Goal: Find contact information: Find contact information

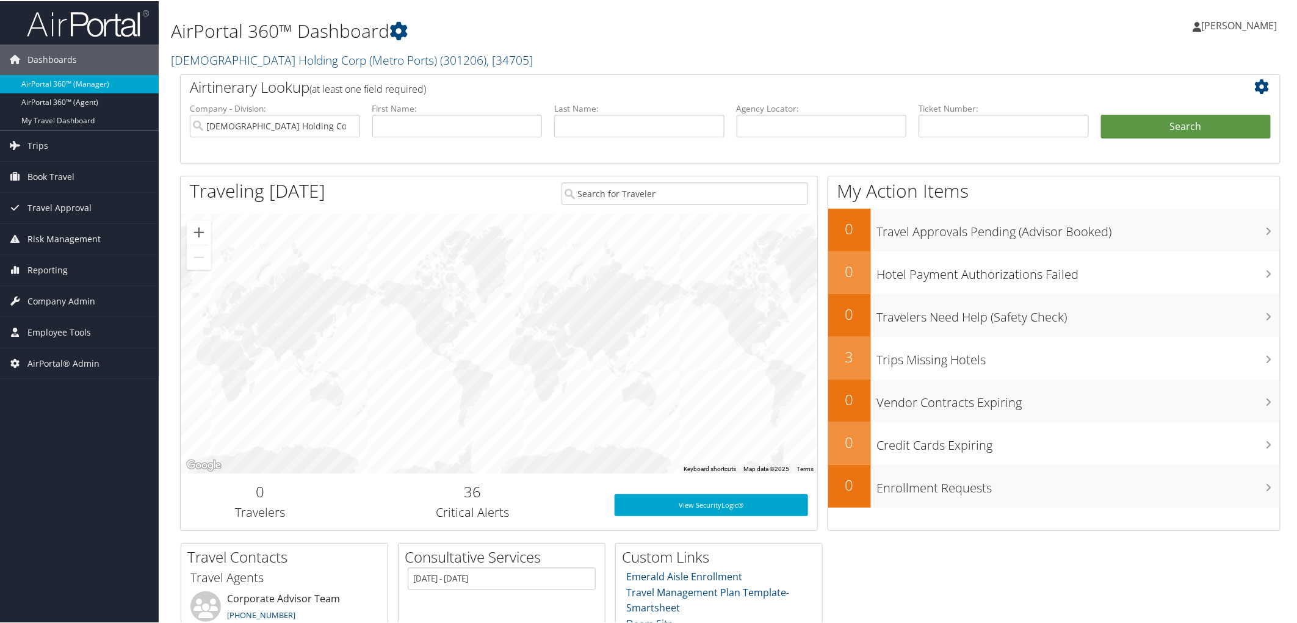
click at [565, 45] on div "AirPortal 360™ Dashboard Nautilus International Holding Corp (Metro Ports) ( 30…" at bounding box center [544, 37] width 746 height 62
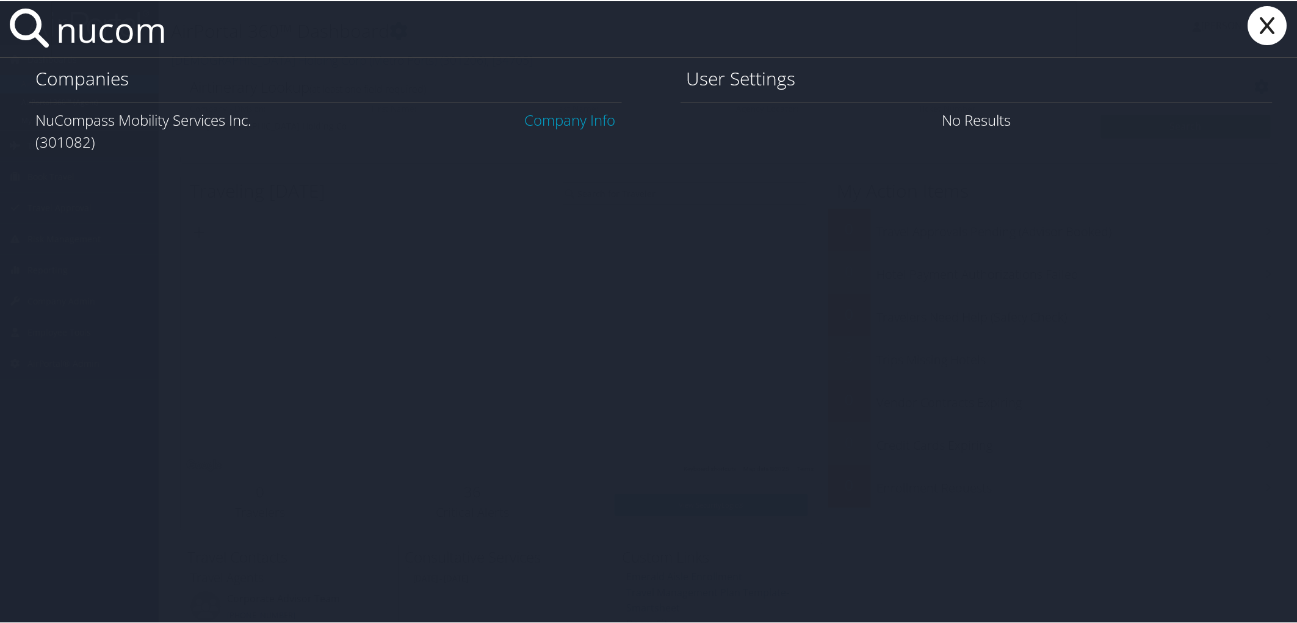
type input "nucom"
click at [571, 105] on div "NuCompass Mobility Services Inc. Company Info (301082)" at bounding box center [325, 129] width 593 height 57
click at [569, 117] on link "Company Info" at bounding box center [570, 119] width 91 height 20
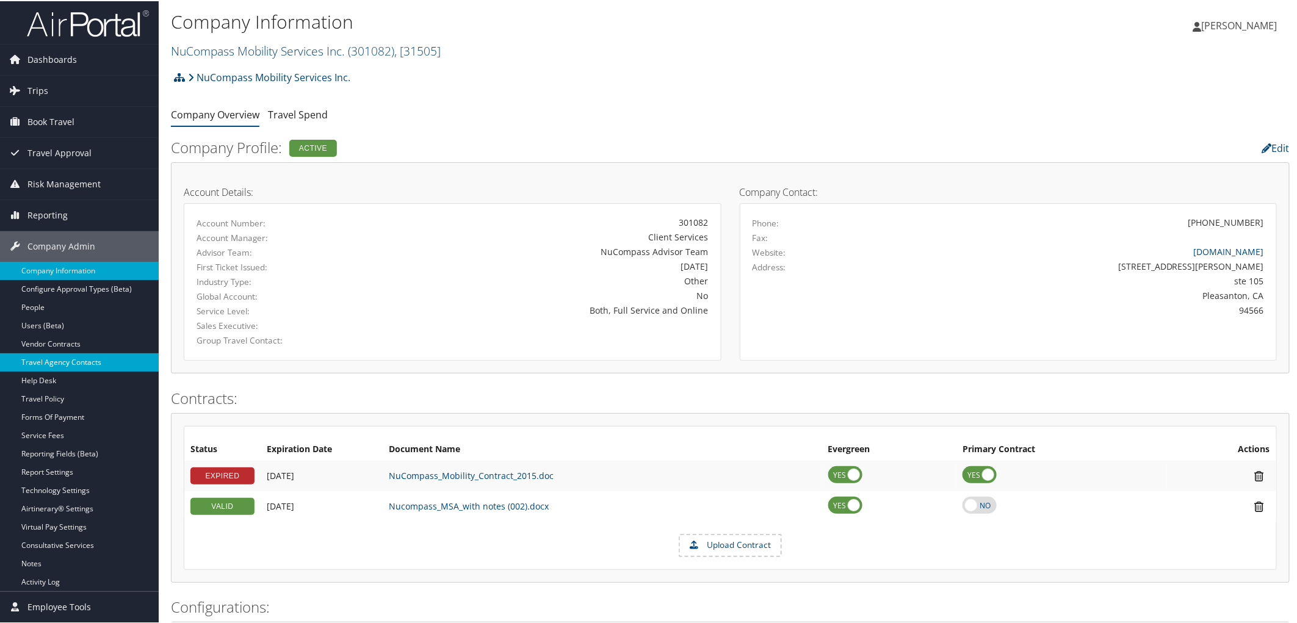
click at [80, 365] on link "Travel Agency Contacts" at bounding box center [79, 361] width 159 height 18
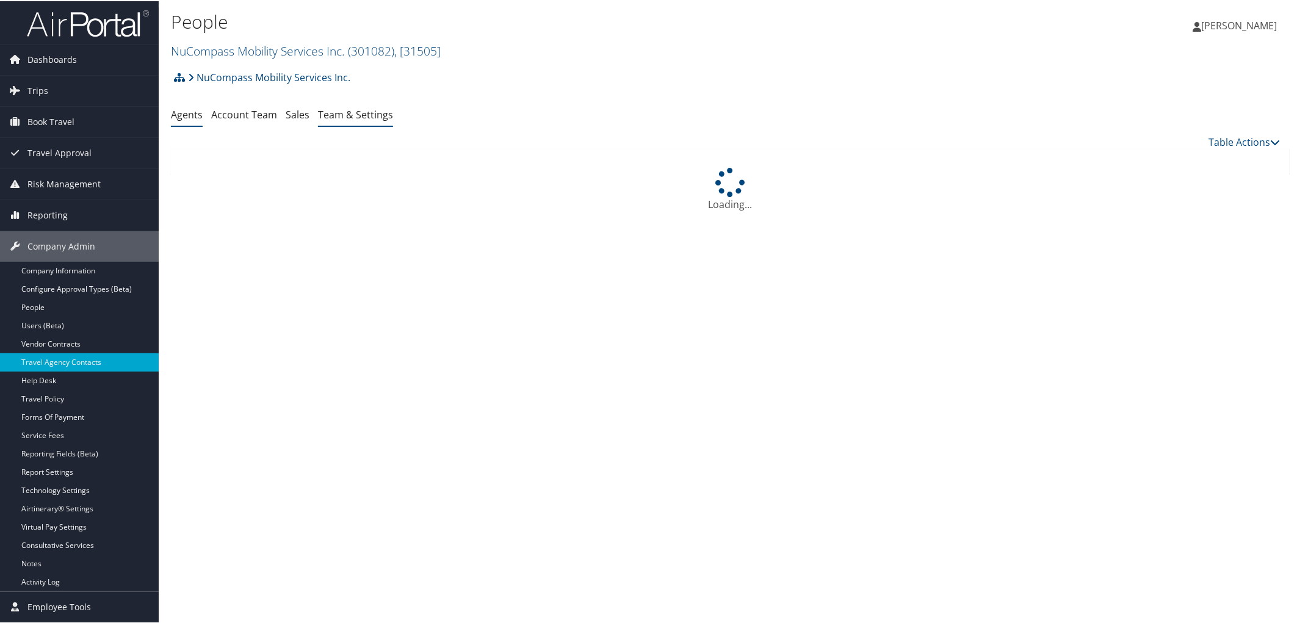
click at [341, 115] on link "Team & Settings" at bounding box center [355, 113] width 75 height 13
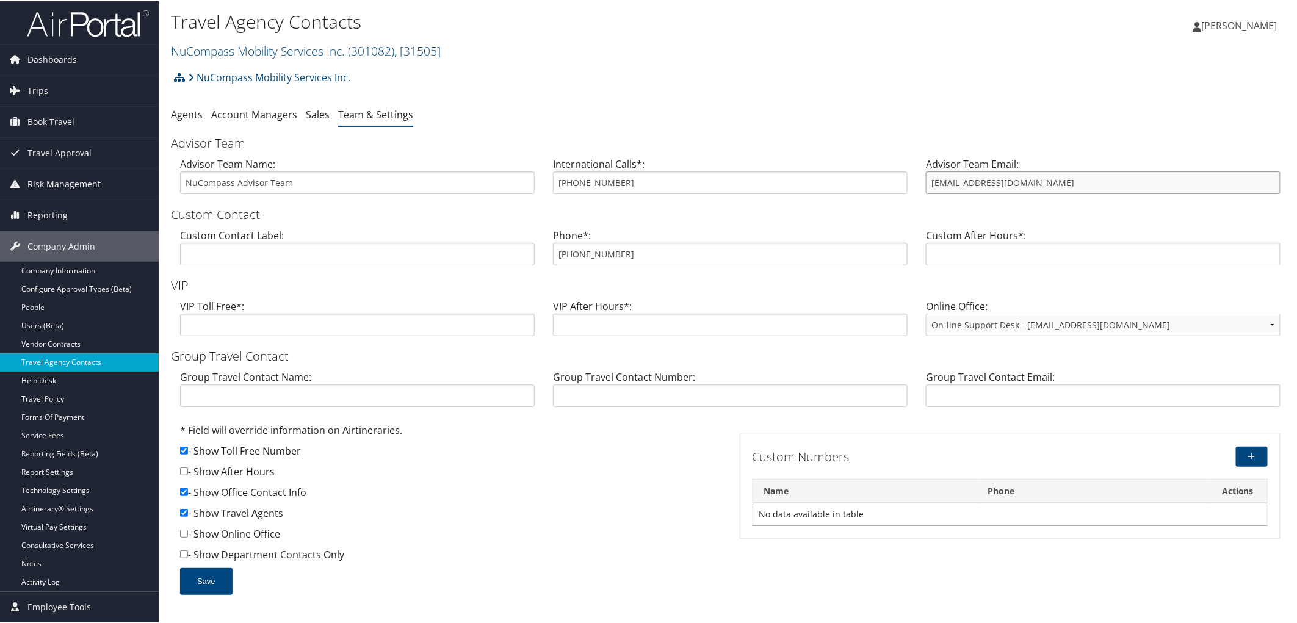
drag, startPoint x: 1012, startPoint y: 184, endPoint x: 922, endPoint y: 186, distance: 89.8
click at [922, 186] on div "Advisor Team Email: trips@cbtravel.com" at bounding box center [1103, 179] width 373 height 47
click at [462, 81] on div "NuCompass Mobility Services Inc. Account Structure NuCompass Mobility Services …" at bounding box center [730, 80] width 1119 height 33
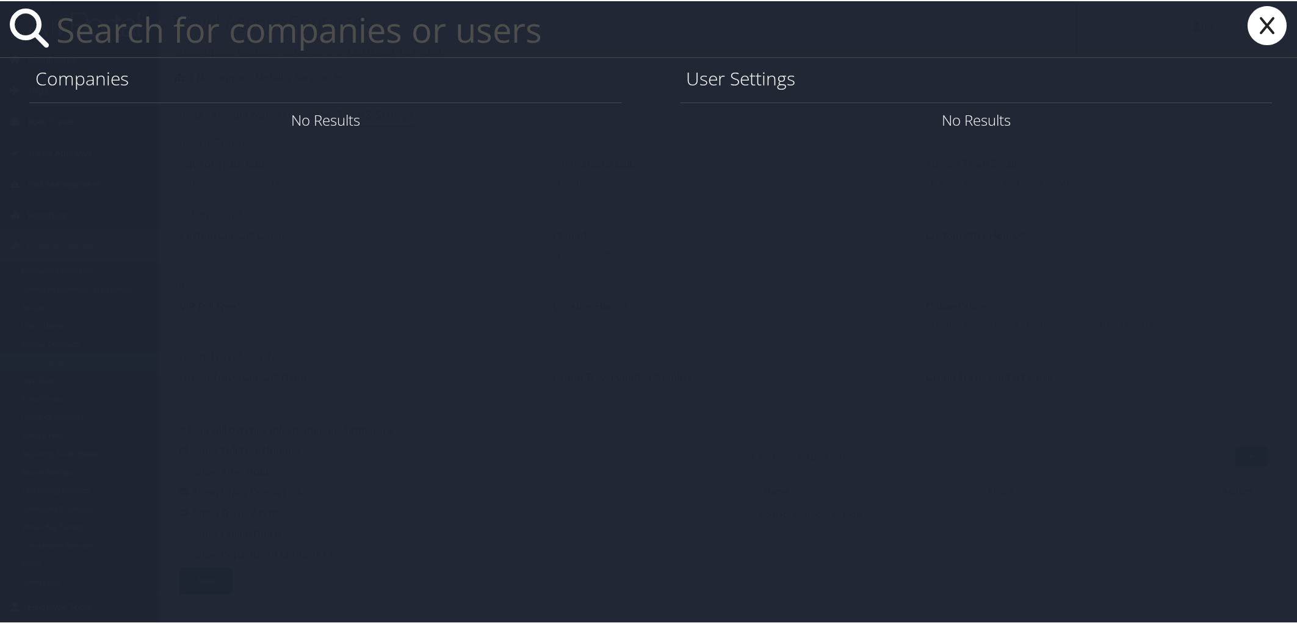
click at [197, 20] on input "text" at bounding box center [564, 28] width 1026 height 56
paste input "CYW94V"
type input "CYW94V"
click at [1274, 26] on icon at bounding box center [1268, 24] width 49 height 39
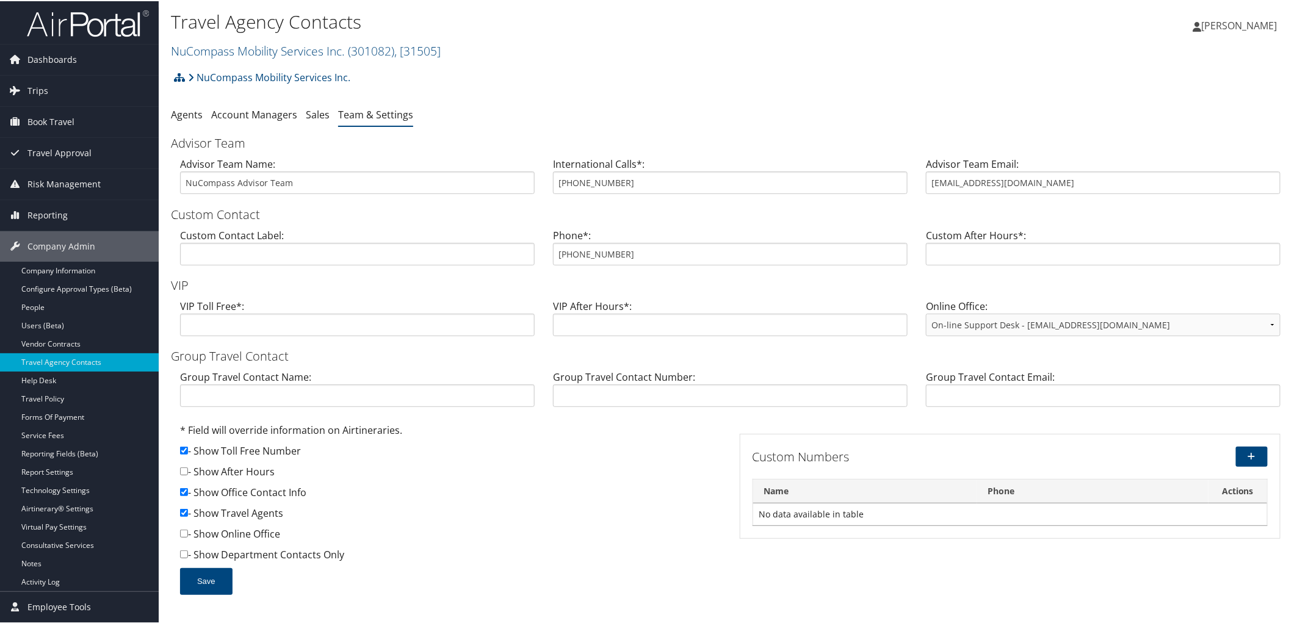
click at [661, 40] on h2 "NuCompass Mobility Services Inc. ( 301082 ) , [ 31505 ]" at bounding box center [544, 48] width 746 height 21
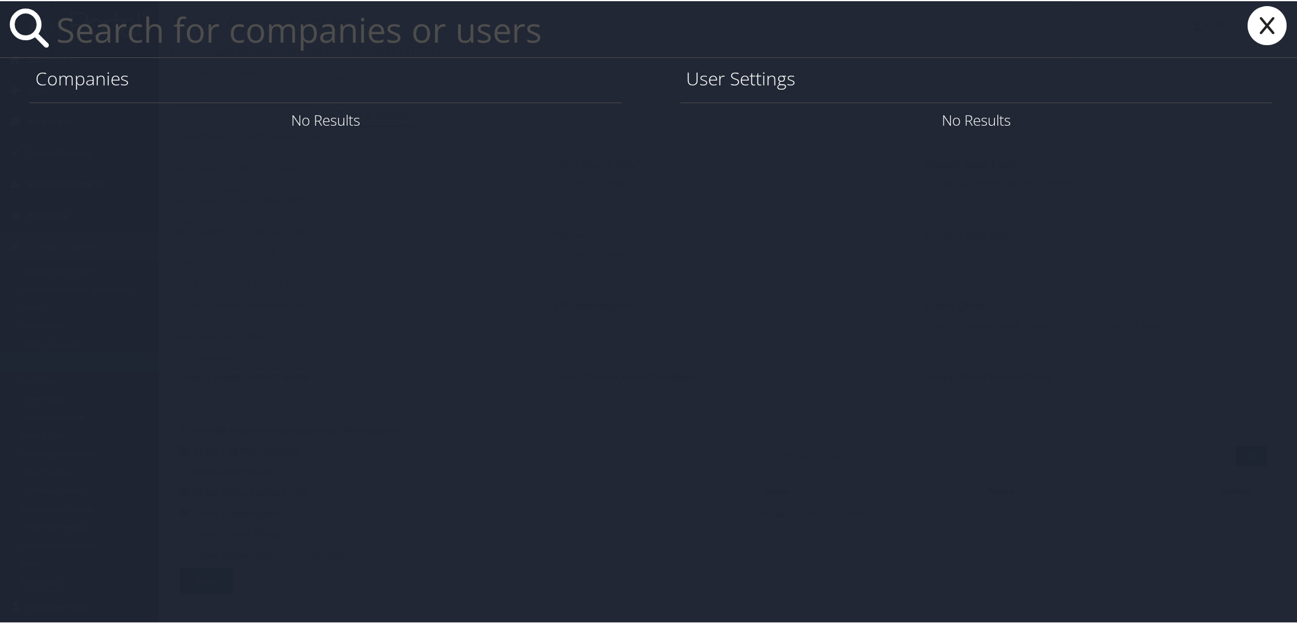
paste input "mmmiller@utah.gov"
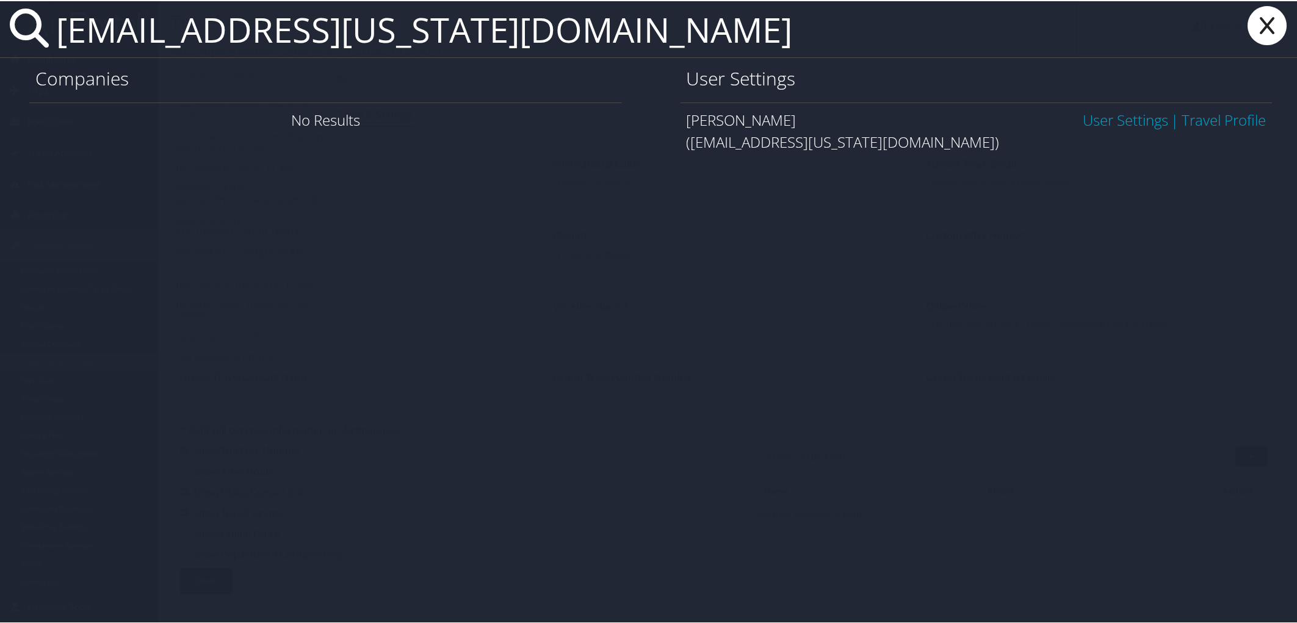
type input "mmmiller@utah.gov"
click at [1085, 114] on link "User Settings" at bounding box center [1125, 119] width 85 height 20
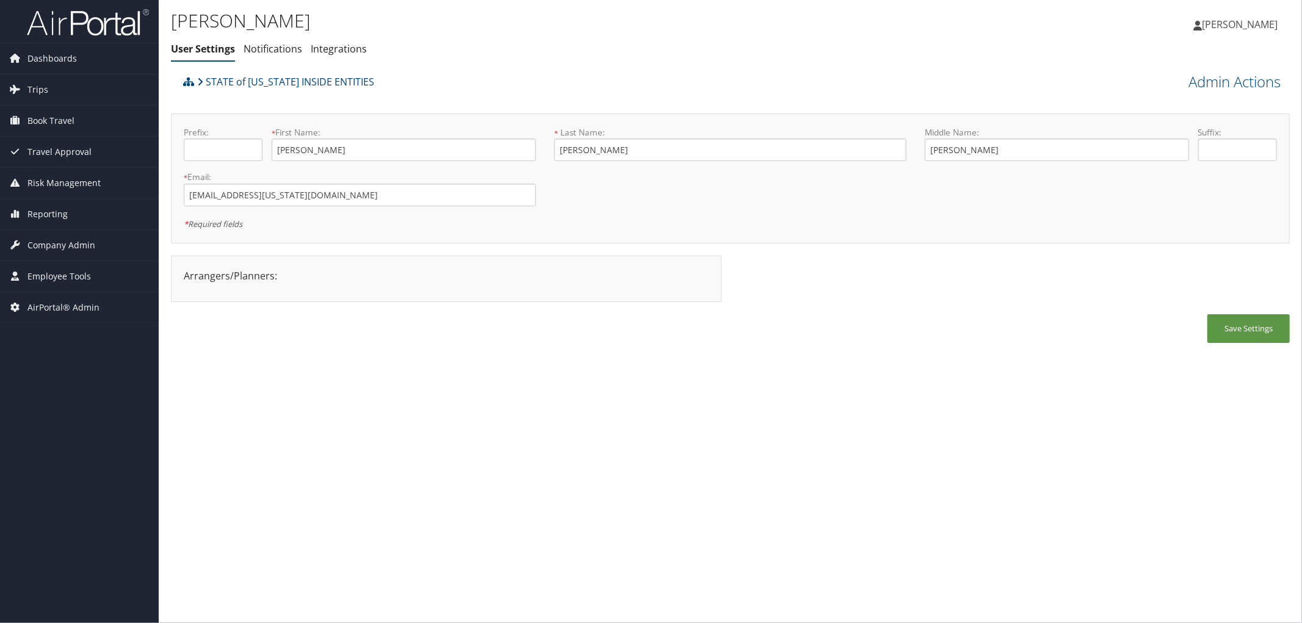
click at [1046, 162] on div "Middle Name: [PERSON_NAME]" at bounding box center [1057, 148] width 264 height 45
click at [241, 78] on link "STATE of [US_STATE] INSIDE ENTITIES" at bounding box center [285, 82] width 177 height 24
click at [452, 77] on div "STATE of [US_STATE] INSIDE ENTITIES" at bounding box center [590, 86] width 821 height 33
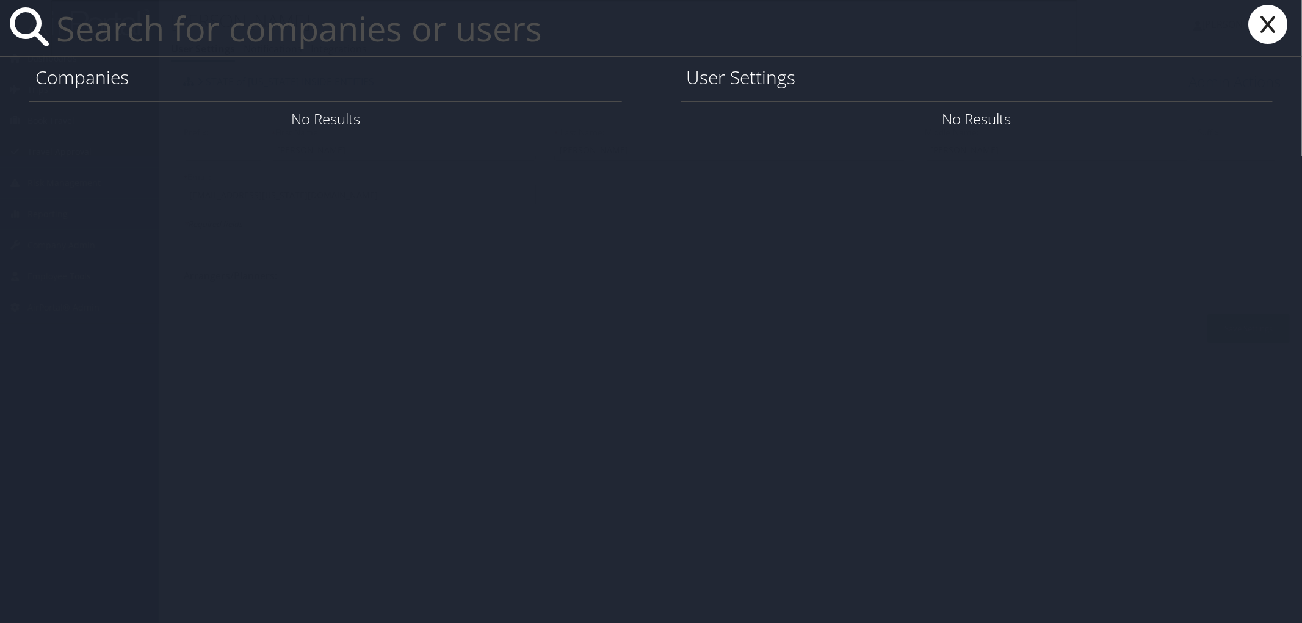
paste input "charles.david@areas.com"
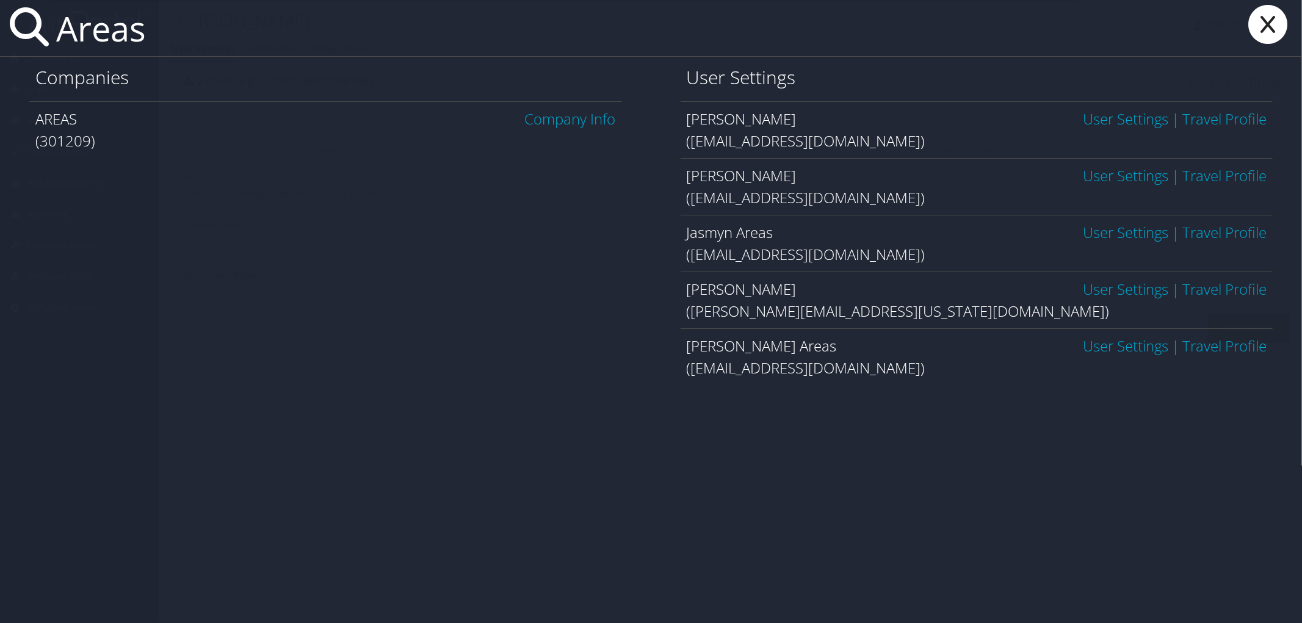
type input "Areas"
click at [566, 110] on link "Company Info" at bounding box center [570, 119] width 91 height 20
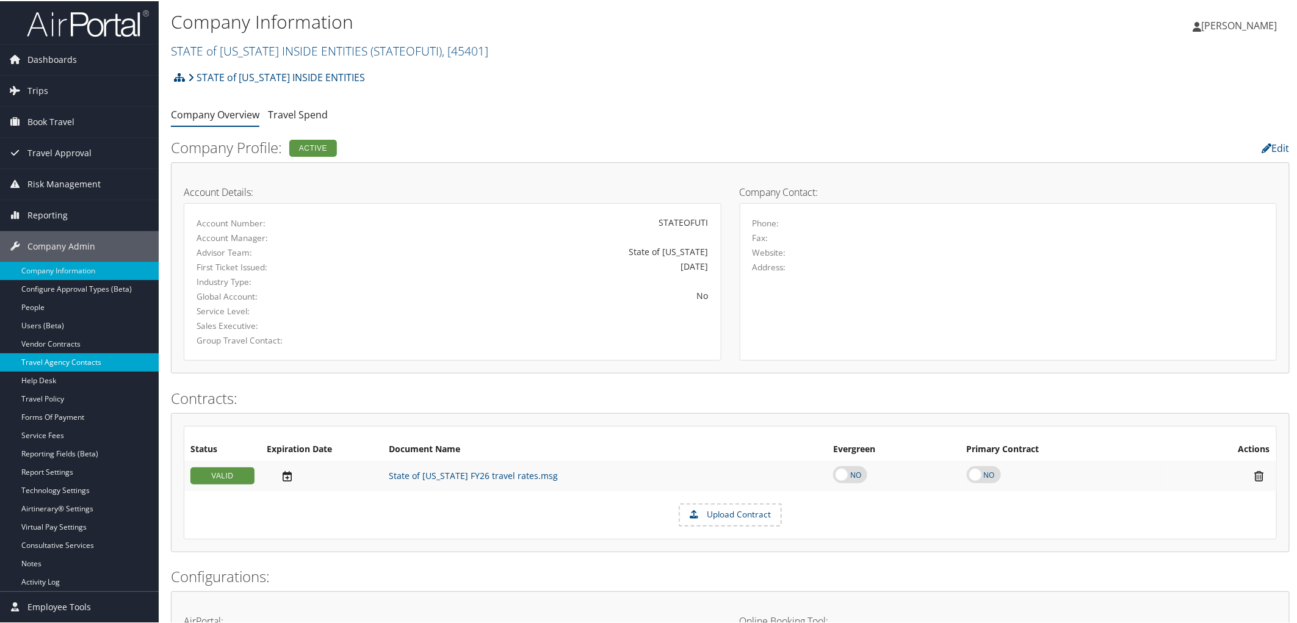
click at [94, 355] on link "Travel Agency Contacts" at bounding box center [79, 361] width 159 height 18
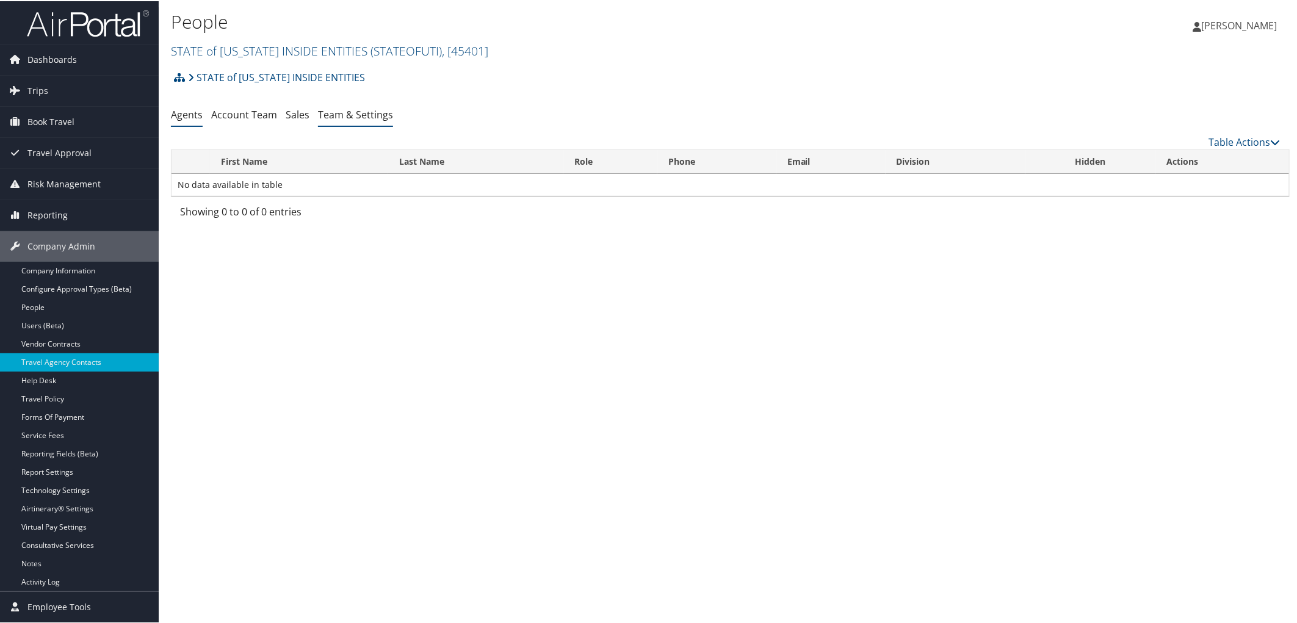
click at [363, 117] on link "Team & Settings" at bounding box center [355, 113] width 75 height 13
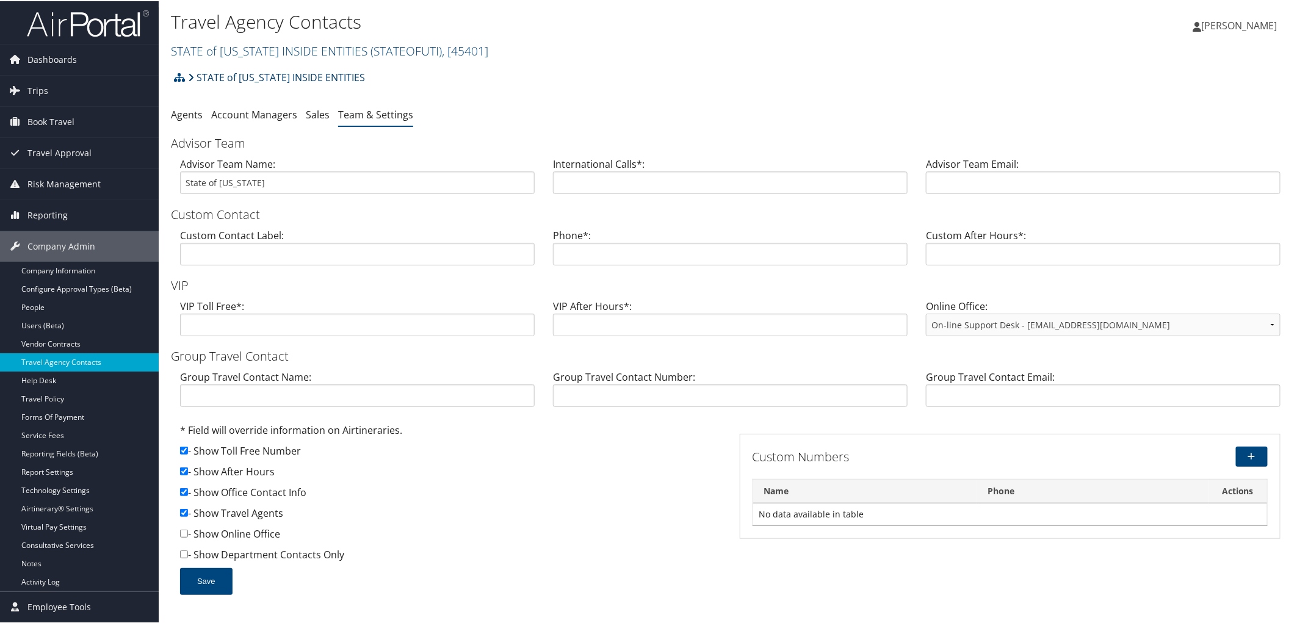
click at [222, 71] on link "STATE of [US_STATE] INSIDE ENTITIES" at bounding box center [276, 76] width 177 height 24
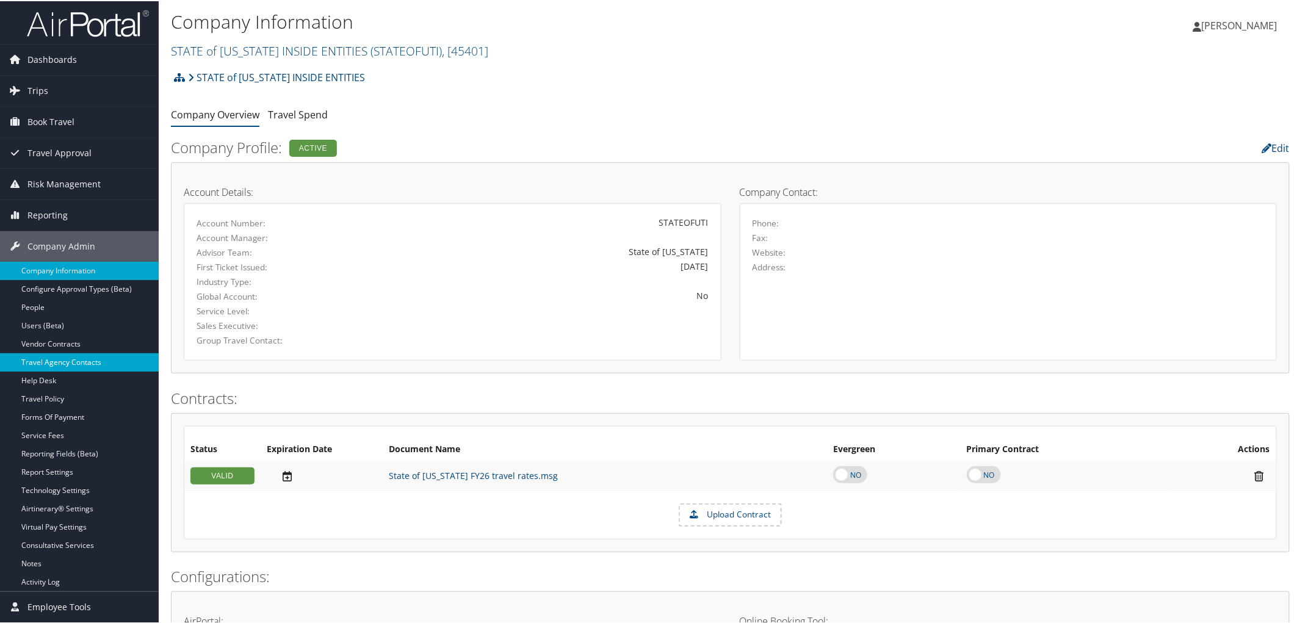
click at [84, 358] on link "Travel Agency Contacts" at bounding box center [79, 361] width 159 height 18
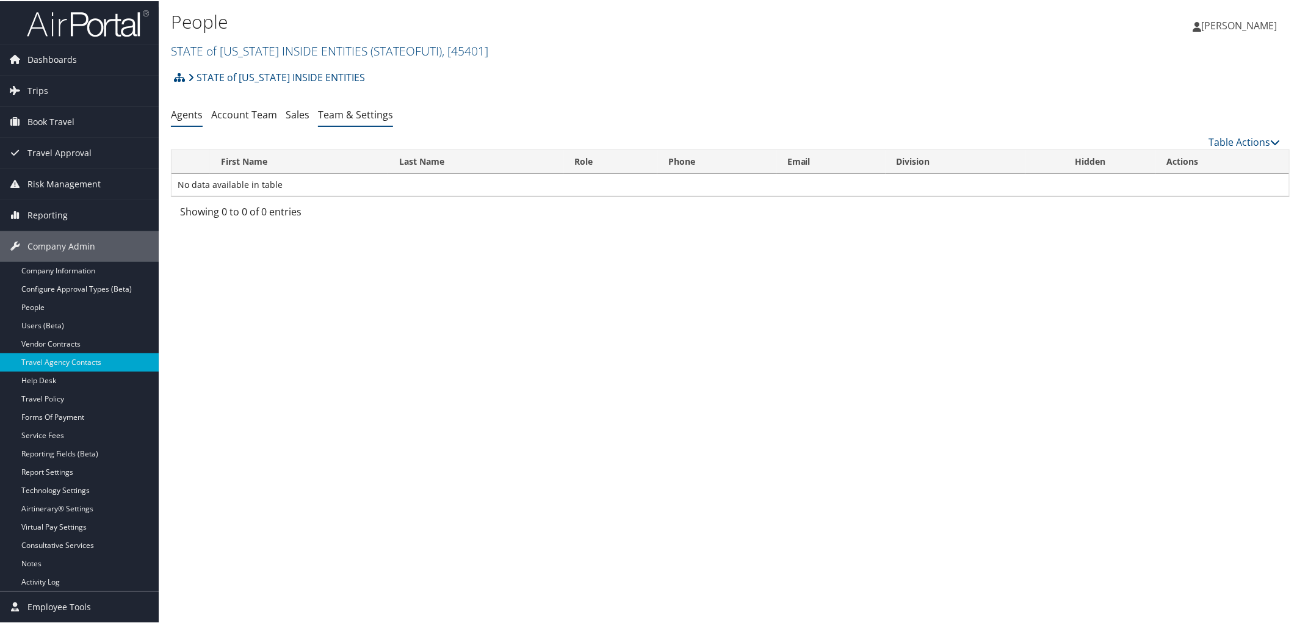
click at [355, 112] on link "Team & Settings" at bounding box center [355, 113] width 75 height 13
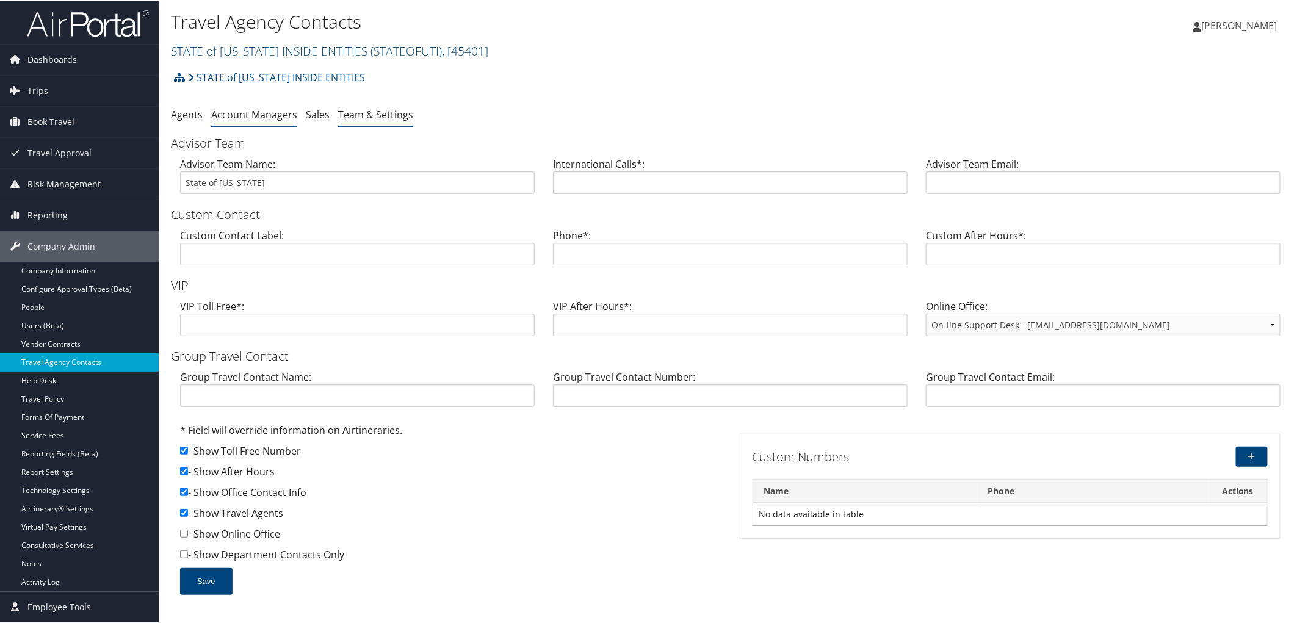
click at [267, 107] on link "Account Managers" at bounding box center [254, 113] width 86 height 13
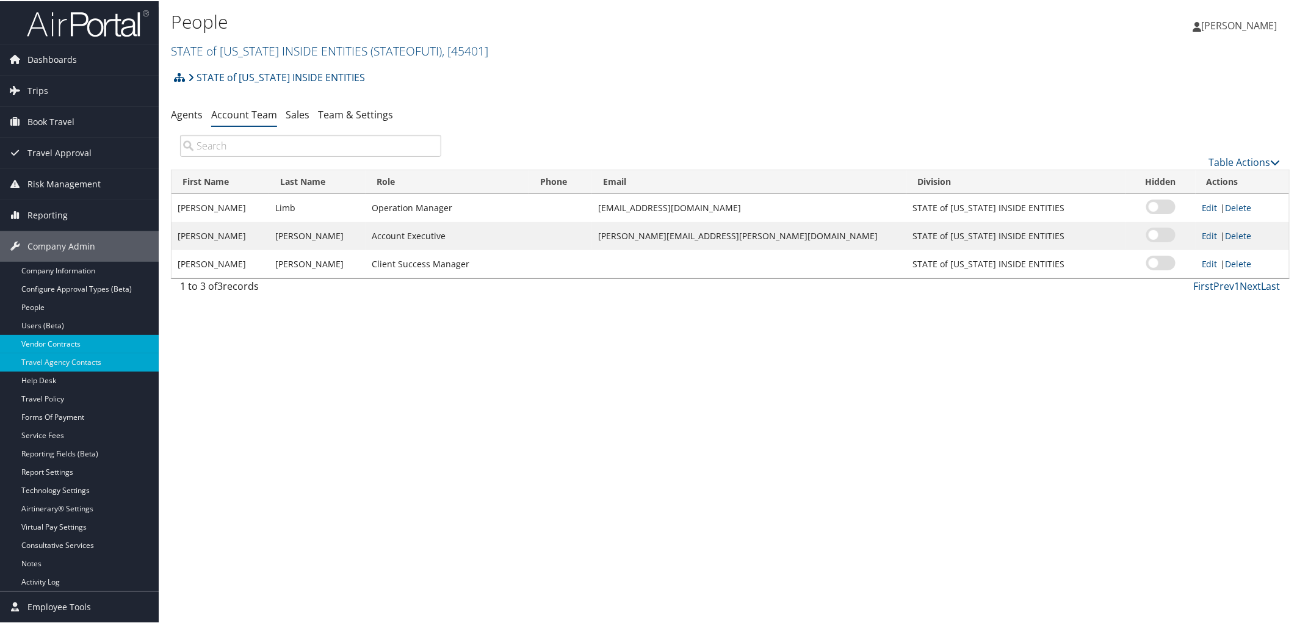
click at [83, 344] on link "Vendor Contracts" at bounding box center [79, 343] width 159 height 18
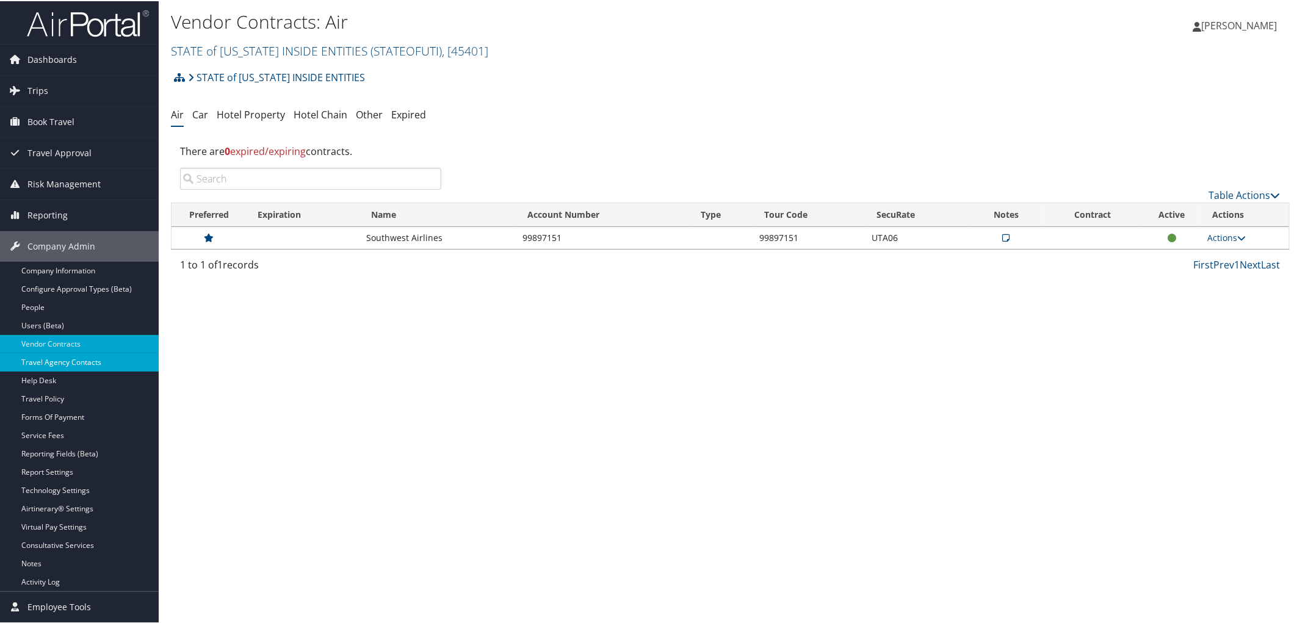
click at [77, 363] on link "Travel Agency Contacts" at bounding box center [79, 361] width 159 height 18
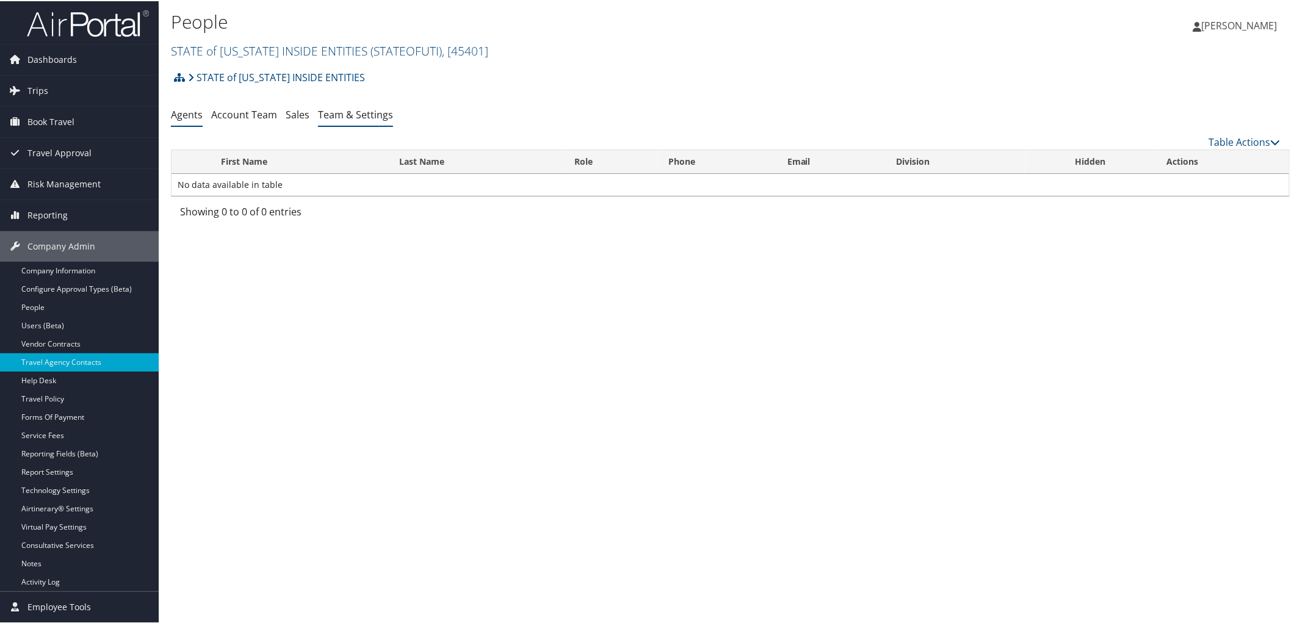
click at [365, 114] on link "Team & Settings" at bounding box center [355, 113] width 75 height 13
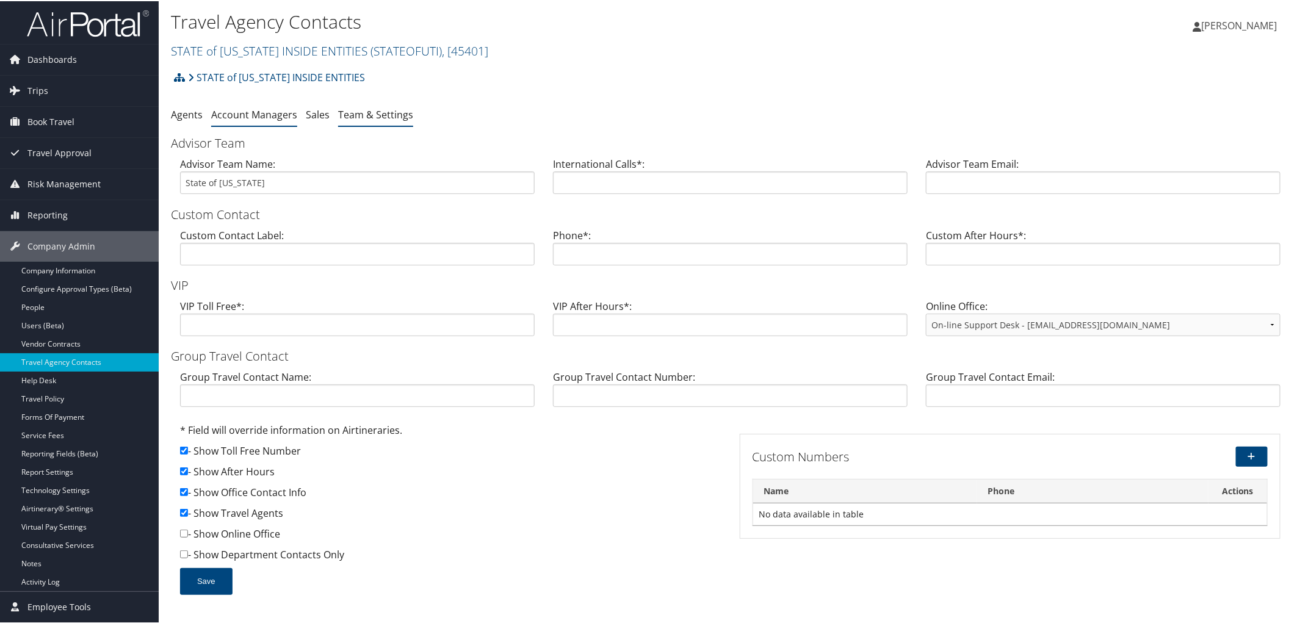
click at [258, 114] on link "Account Managers" at bounding box center [254, 113] width 86 height 13
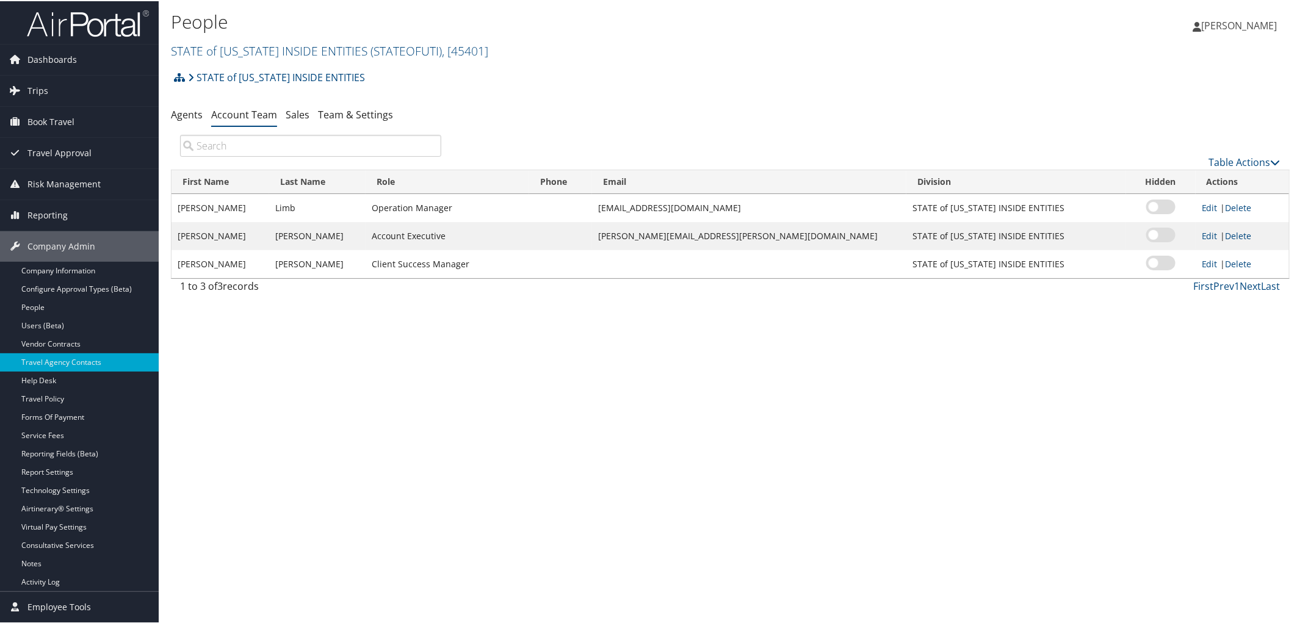
click at [460, 100] on div "STATE of UTAH INSIDE ENTITIES Account Structure STATE of UTAH INSIDE ENTITIES (…" at bounding box center [730, 181] width 1119 height 235
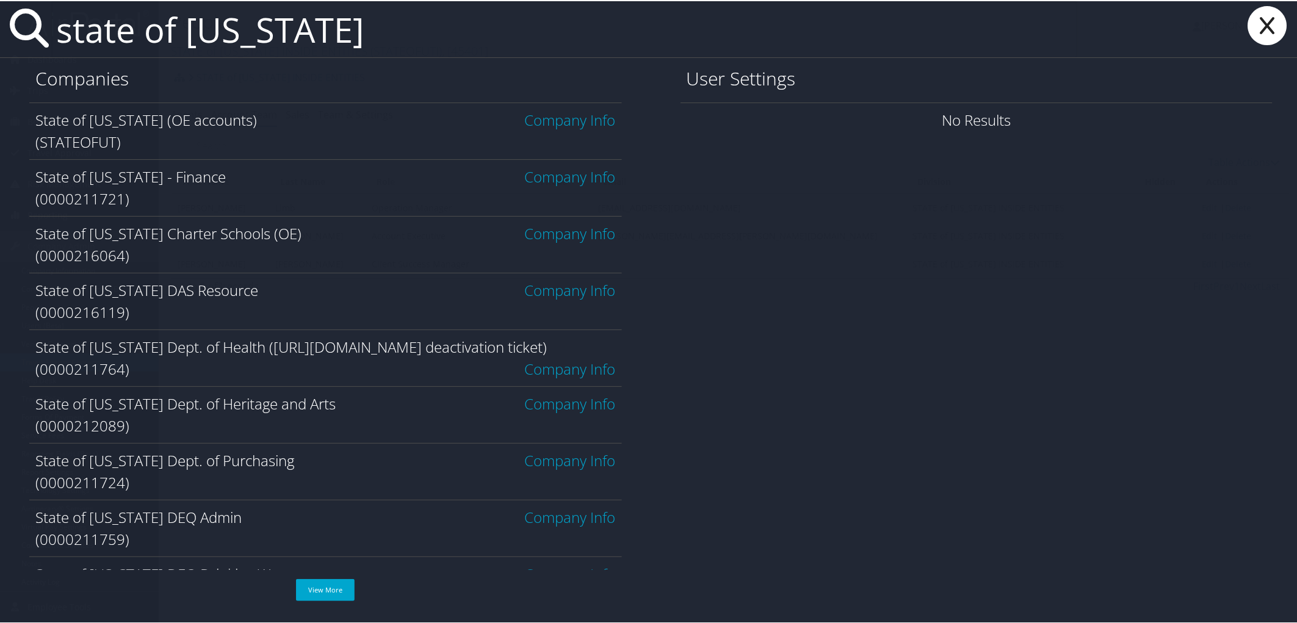
type input "state of utah"
click at [566, 120] on link "Company Info" at bounding box center [570, 119] width 91 height 20
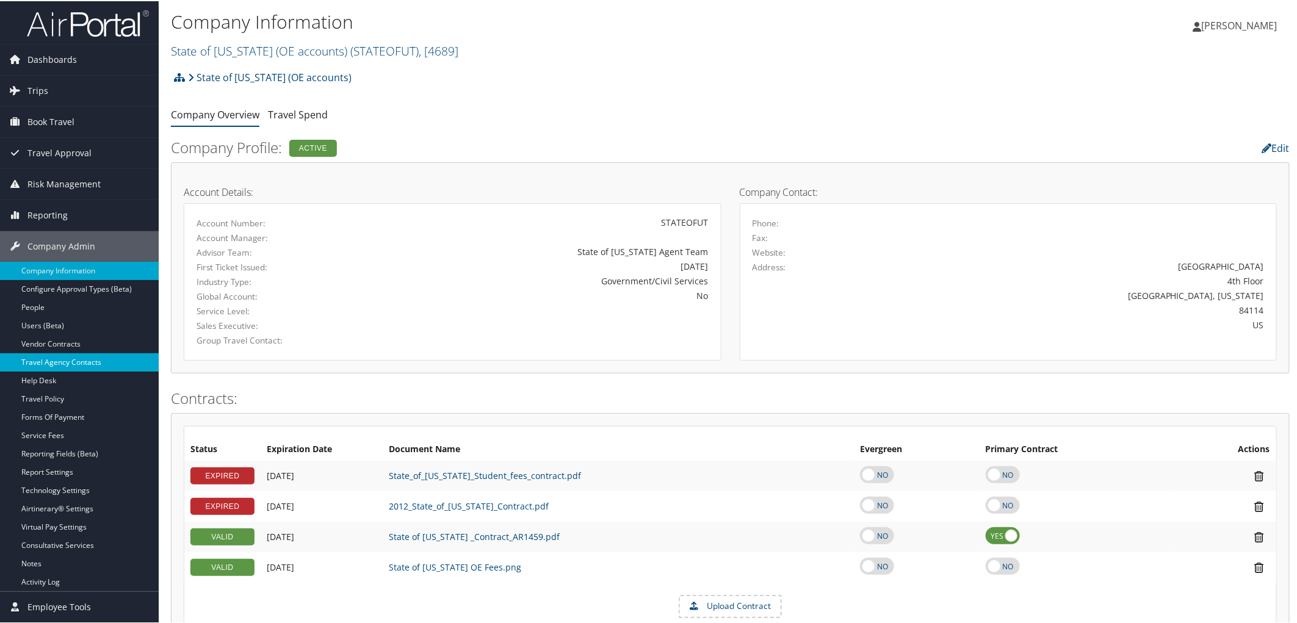
click at [82, 368] on link "Travel Agency Contacts" at bounding box center [79, 361] width 159 height 18
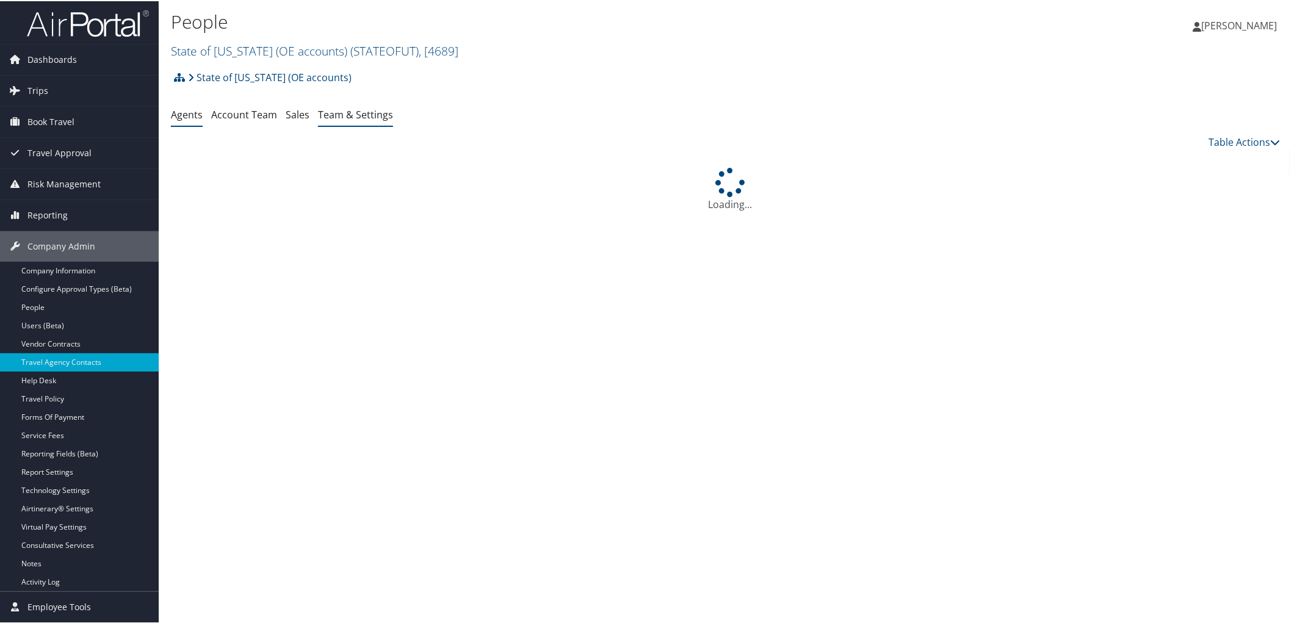
click at [318, 117] on link "Team & Settings" at bounding box center [355, 113] width 75 height 13
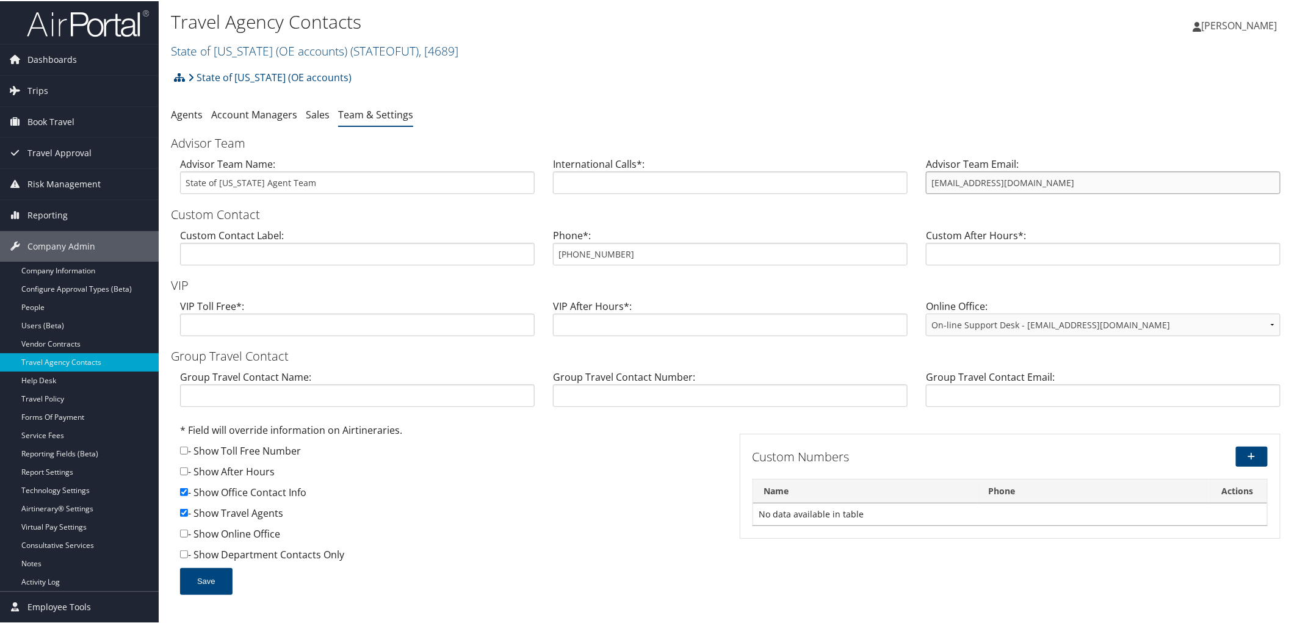
drag, startPoint x: 1070, startPoint y: 177, endPoint x: 908, endPoint y: 169, distance: 162.6
click at [908, 169] on div "Advisor Team Name: State of Utah Agent Team International Calls*: Advisor Team …" at bounding box center [730, 179] width 1119 height 47
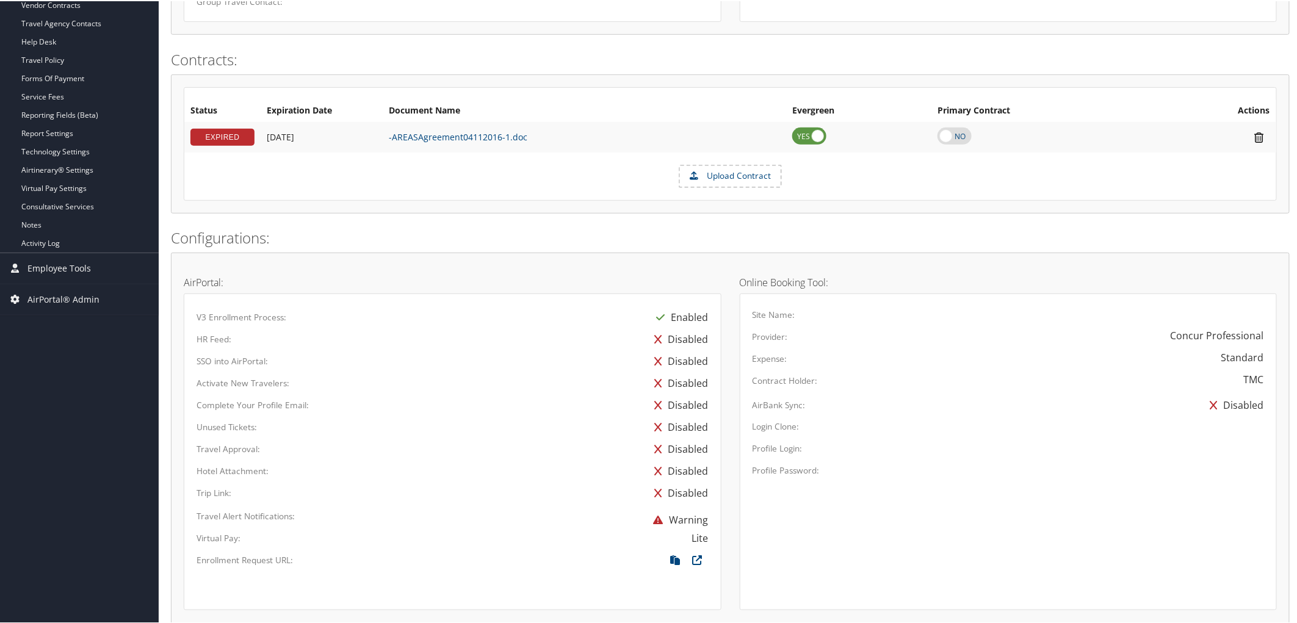
scroll to position [636, 0]
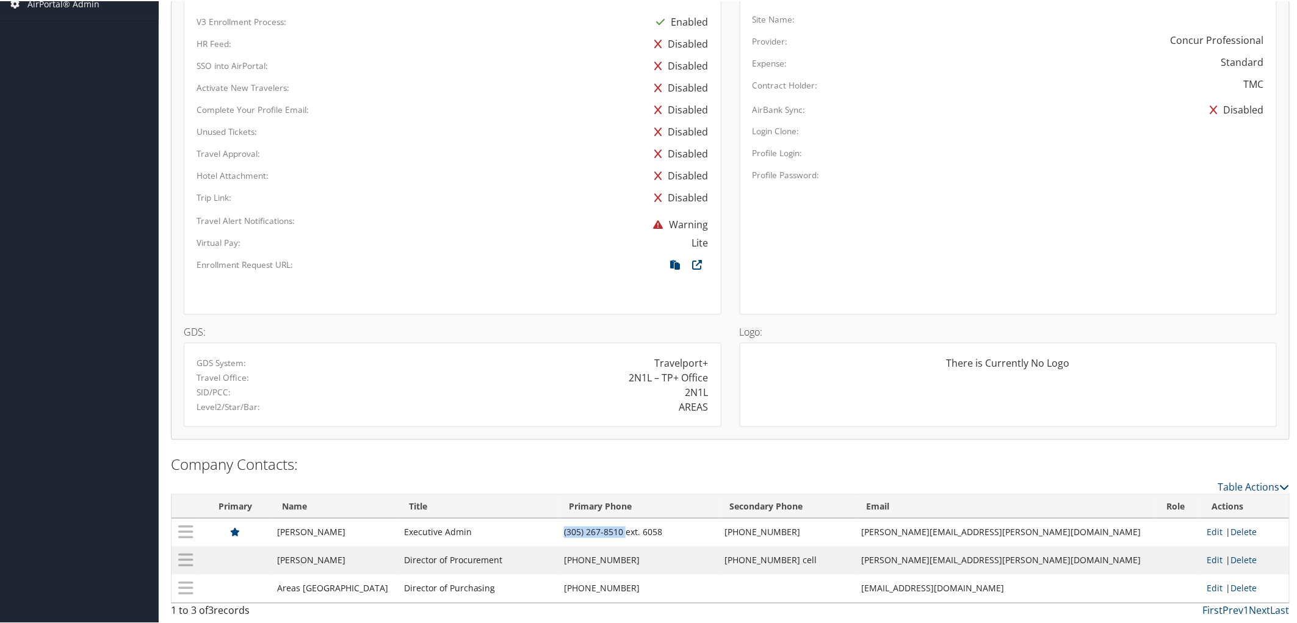
drag, startPoint x: 589, startPoint y: 533, endPoint x: 648, endPoint y: 533, distance: 59.8
click at [648, 533] on td "(305) 267-8510 ext. 6058" at bounding box center [638, 532] width 161 height 28
copy td "[PHONE_NUMBER]"
click at [571, 314] on div "GDS: GDS System: Travelport+ Travel Office: 2N1L – TP+ Office SID/PCC: 2N1L Lev…" at bounding box center [453, 370] width 556 height 112
